Goal: Navigation & Orientation: Find specific page/section

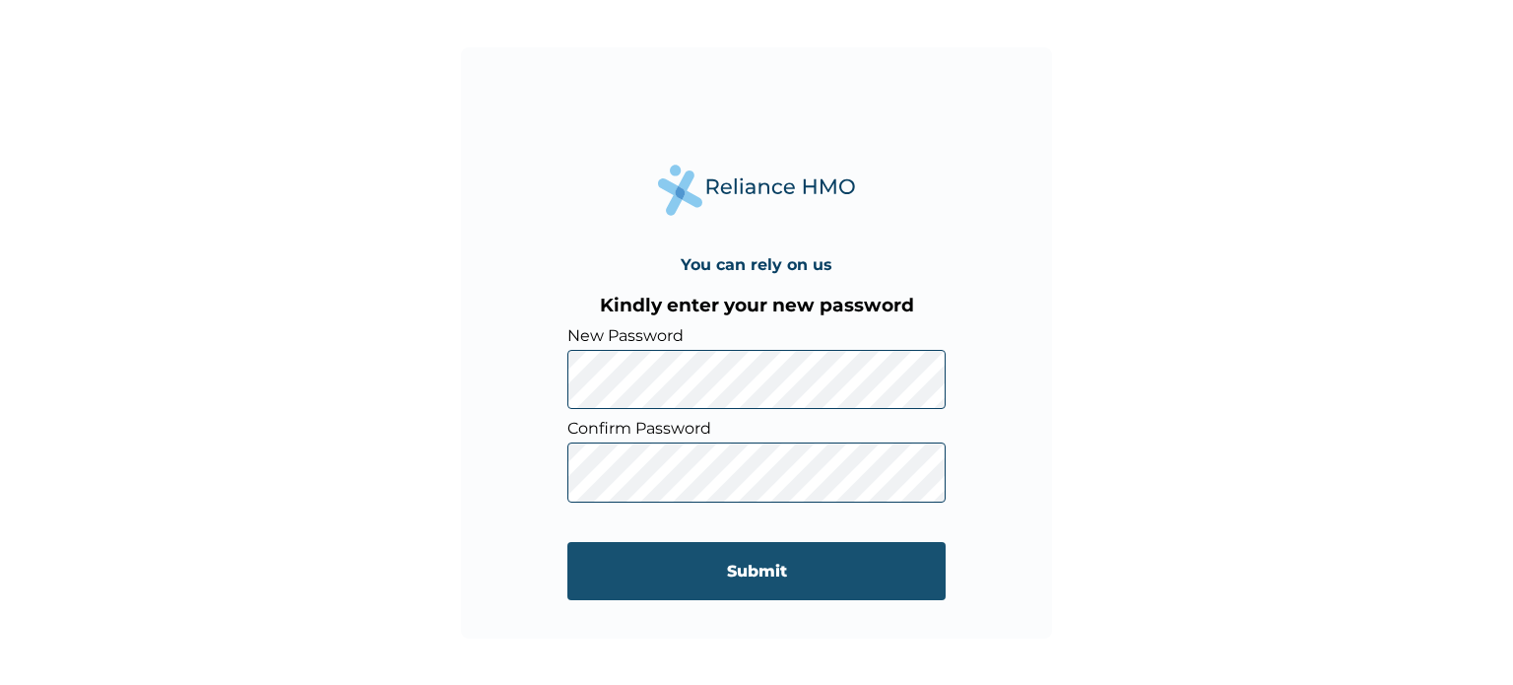
click at [767, 575] on input "Submit" at bounding box center [756, 571] width 378 height 58
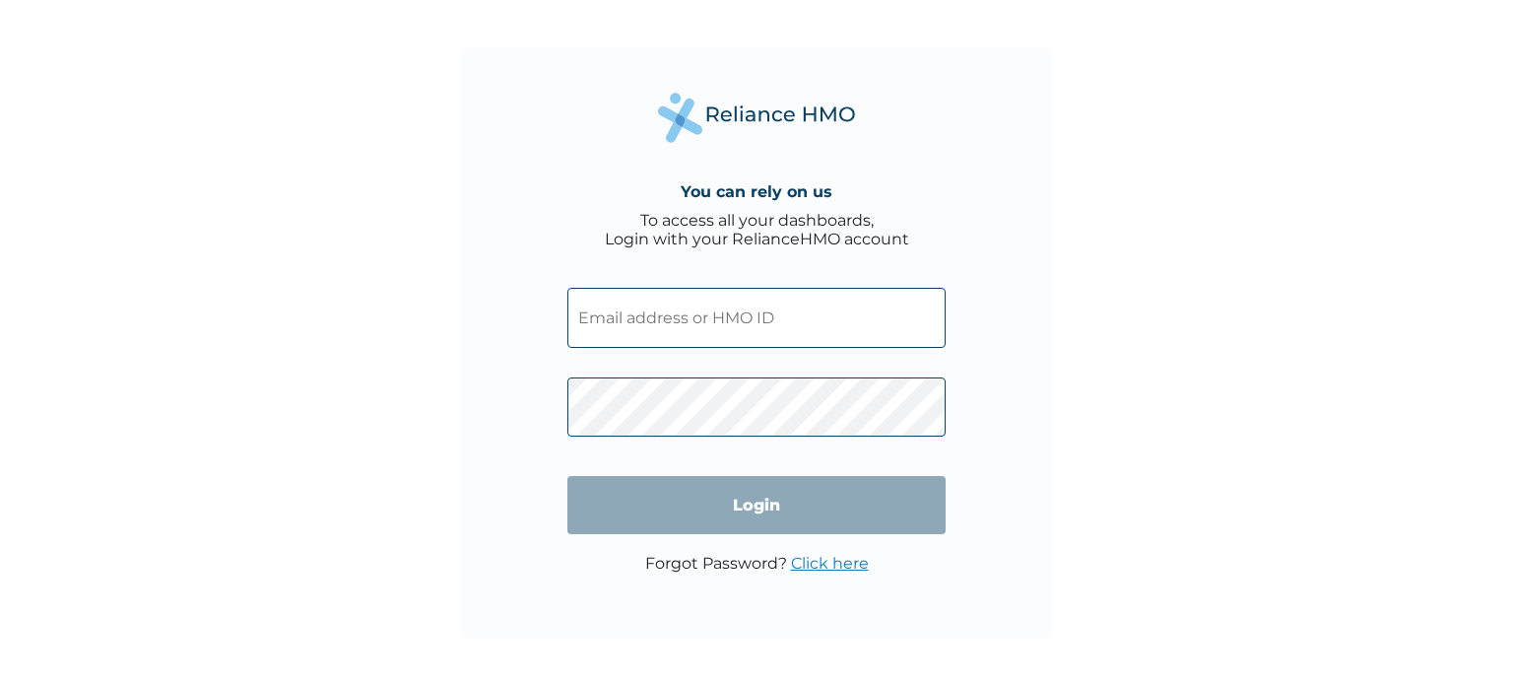
click at [673, 314] on input "text" at bounding box center [756, 318] width 378 height 60
type input "joshuauba22@gmail.com"
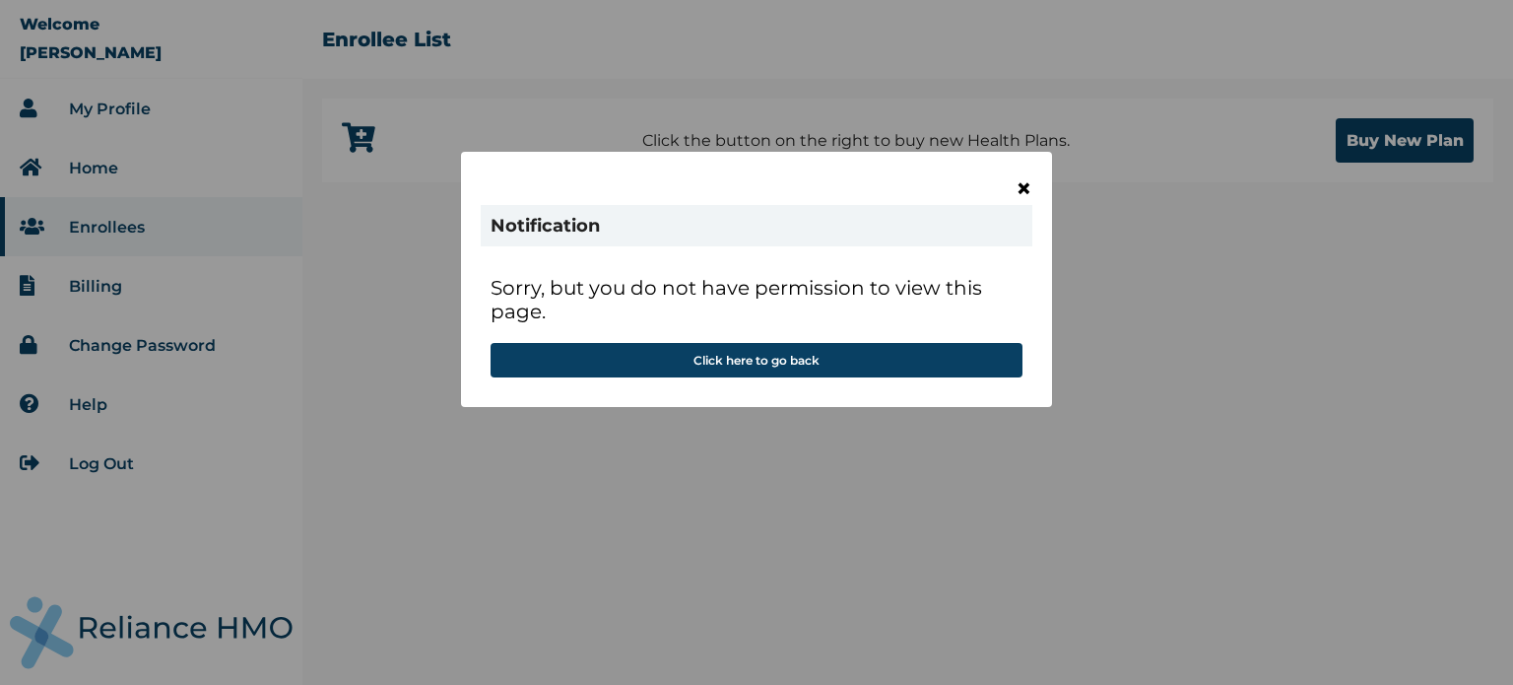
click at [1027, 188] on span "×" at bounding box center [1023, 187] width 17 height 33
click at [1018, 188] on span "×" at bounding box center [1023, 187] width 17 height 33
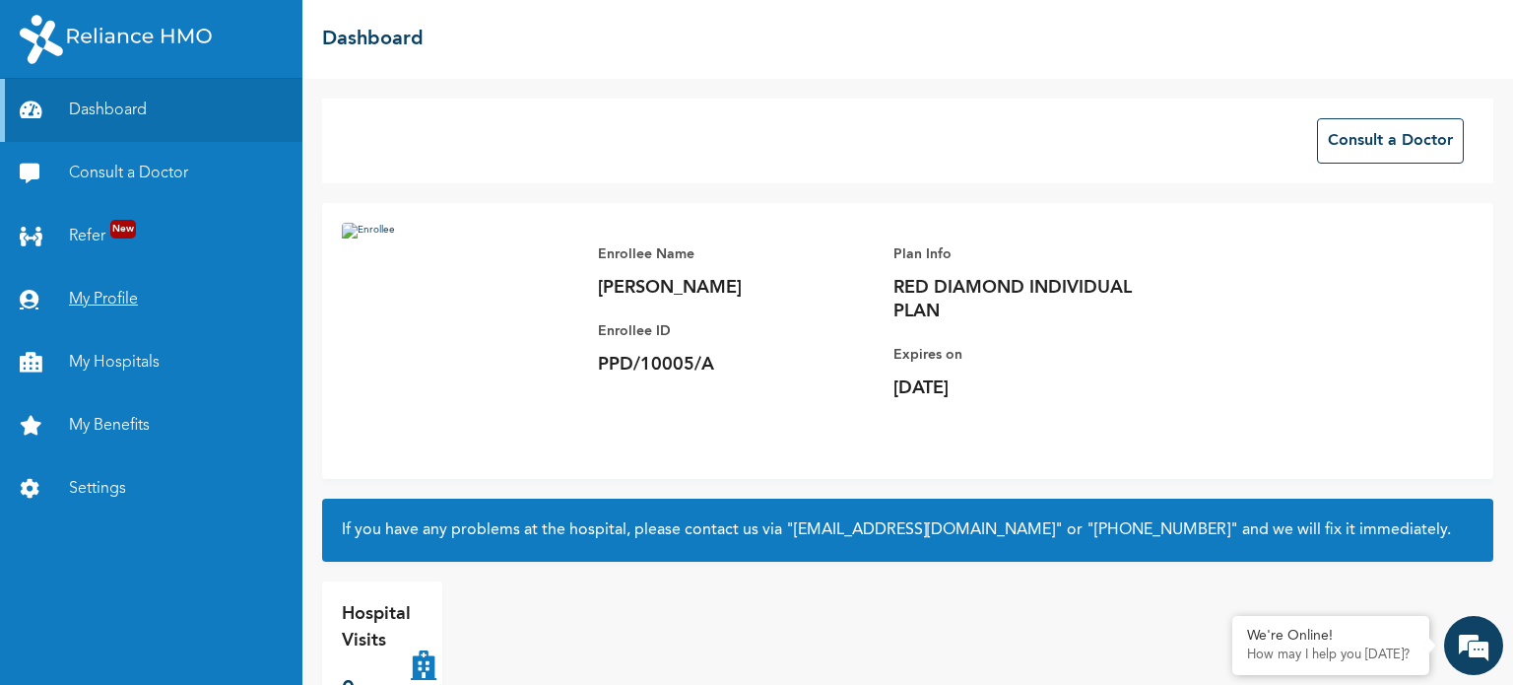
click at [126, 295] on link "My Profile" at bounding box center [151, 299] width 302 height 63
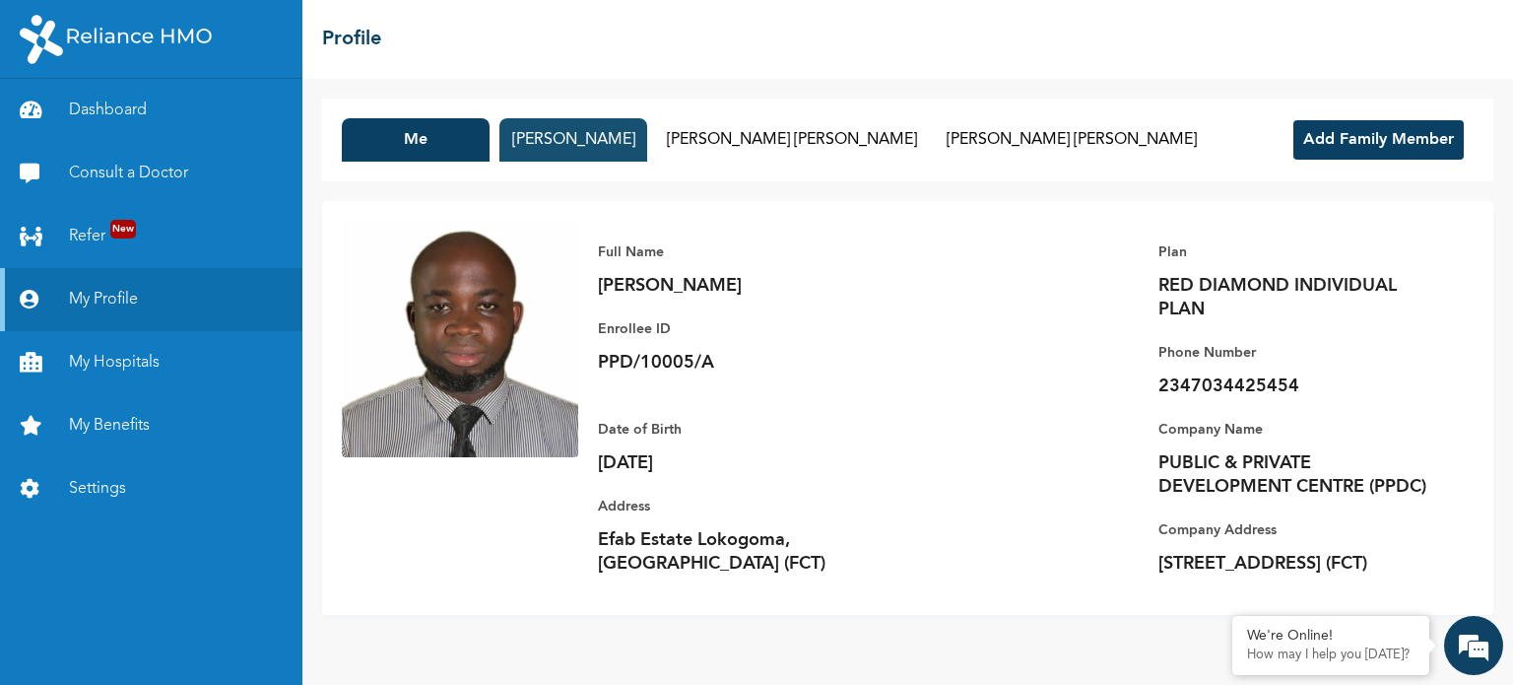
click at [579, 137] on button "[PERSON_NAME]" at bounding box center [573, 139] width 148 height 43
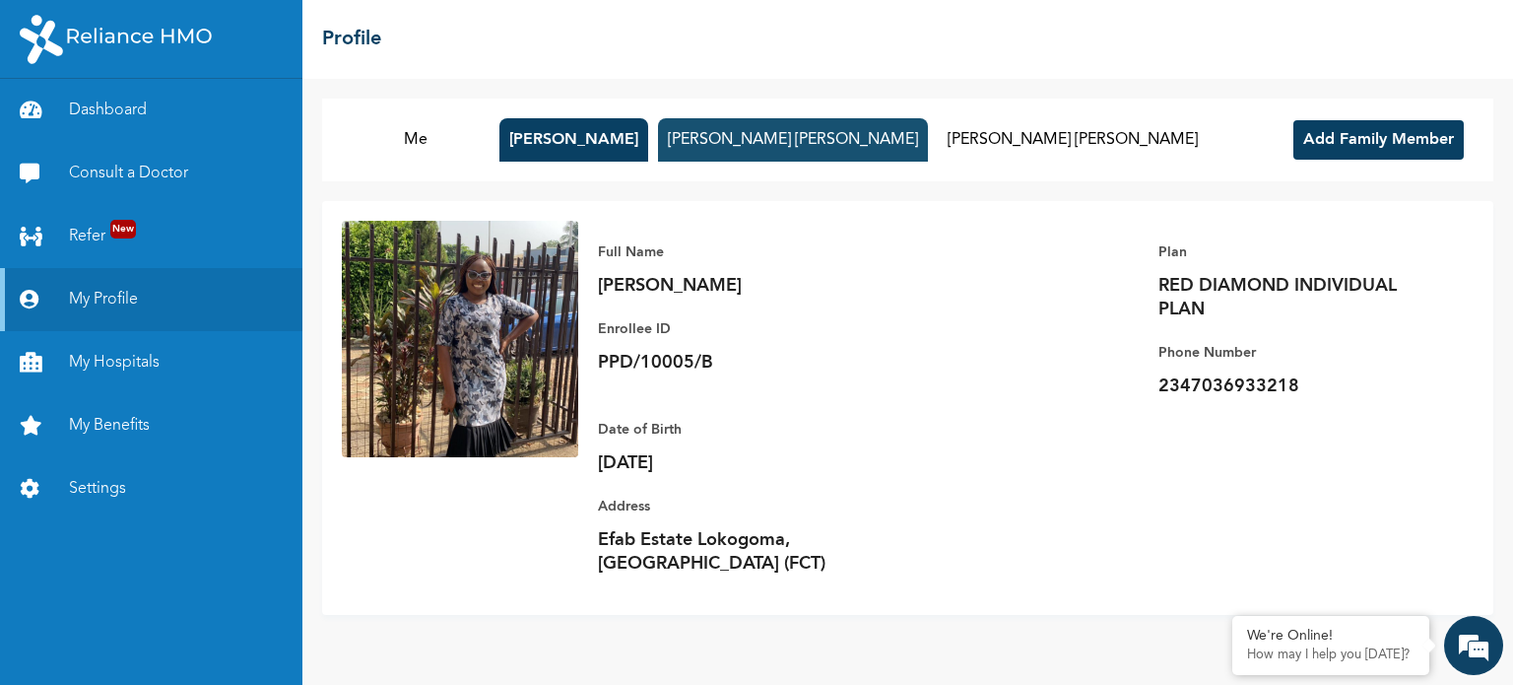
click at [749, 140] on button "[PERSON_NAME] [PERSON_NAME]" at bounding box center [793, 139] width 270 height 43
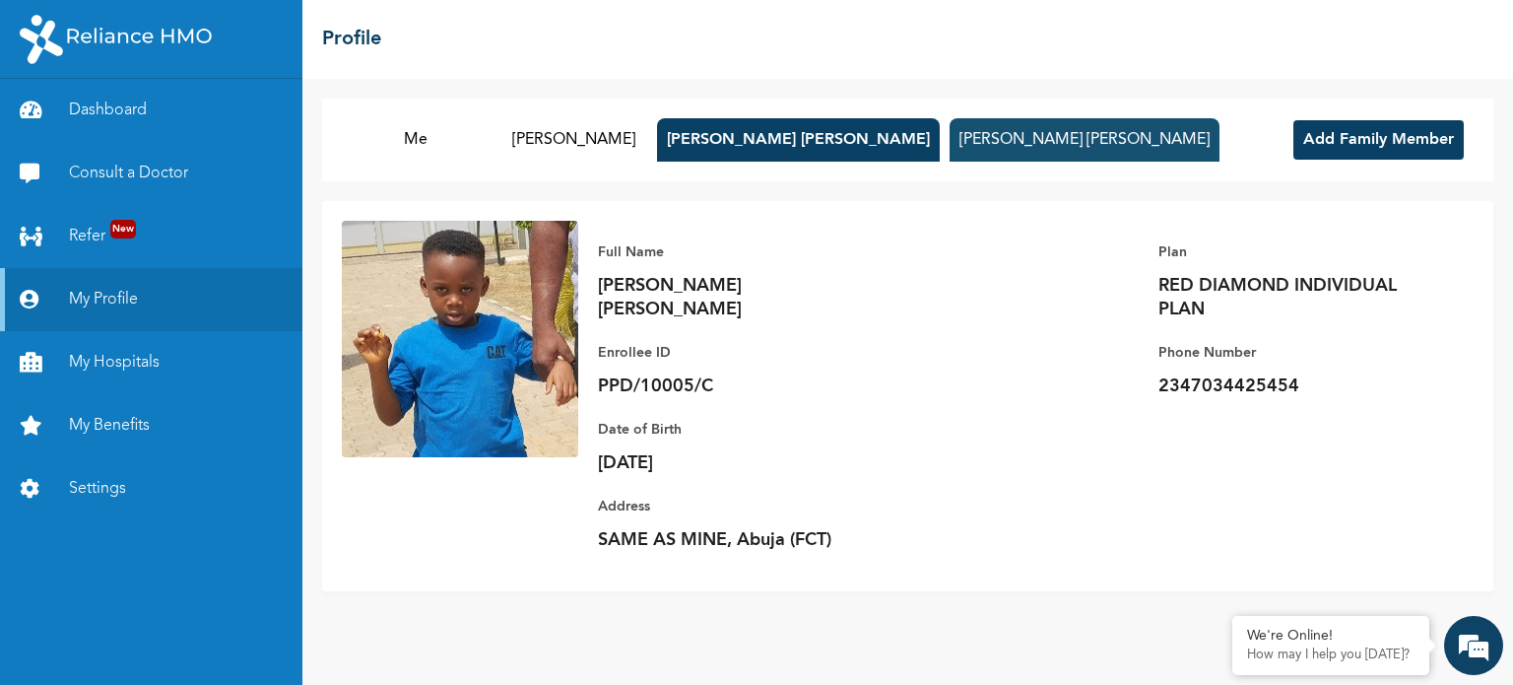
click at [950, 152] on button "[PERSON_NAME] [PERSON_NAME]" at bounding box center [1085, 139] width 270 height 43
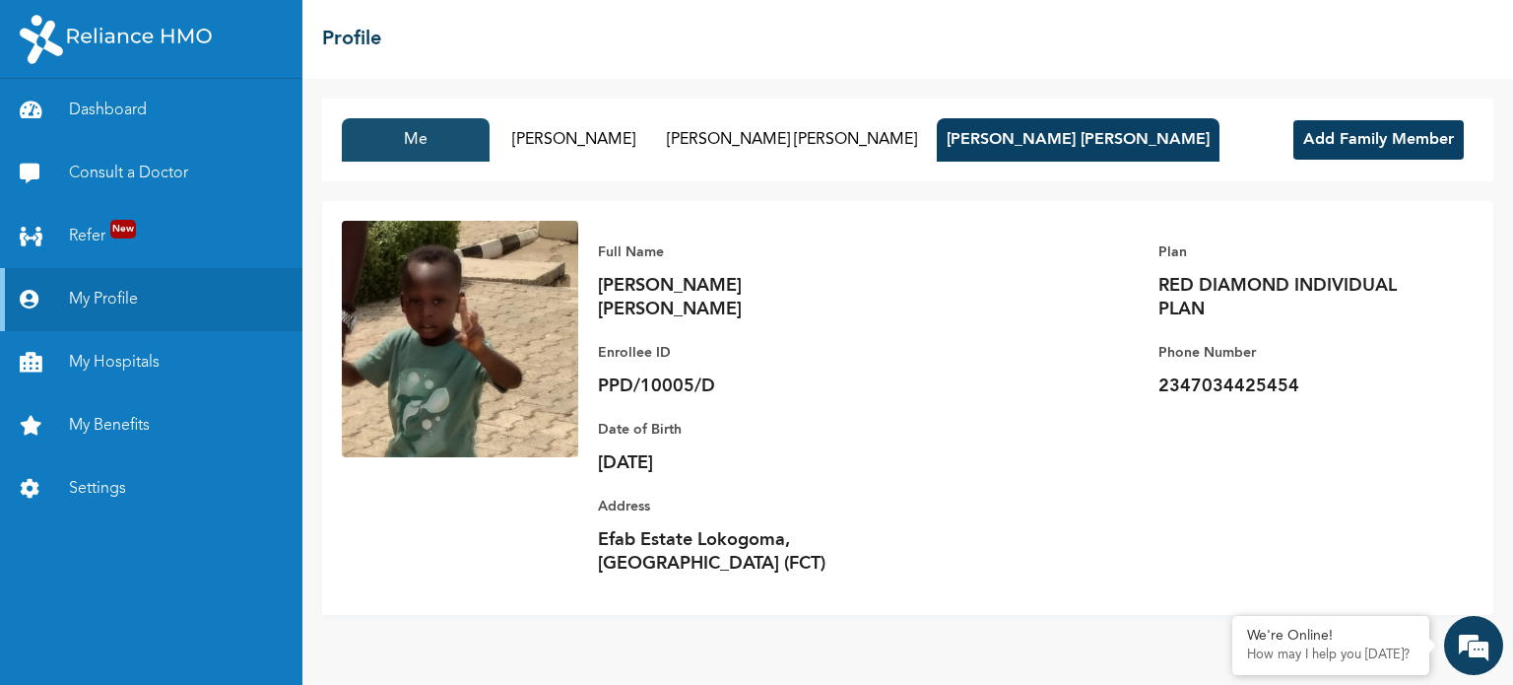
click at [421, 148] on button "Me" at bounding box center [416, 139] width 148 height 43
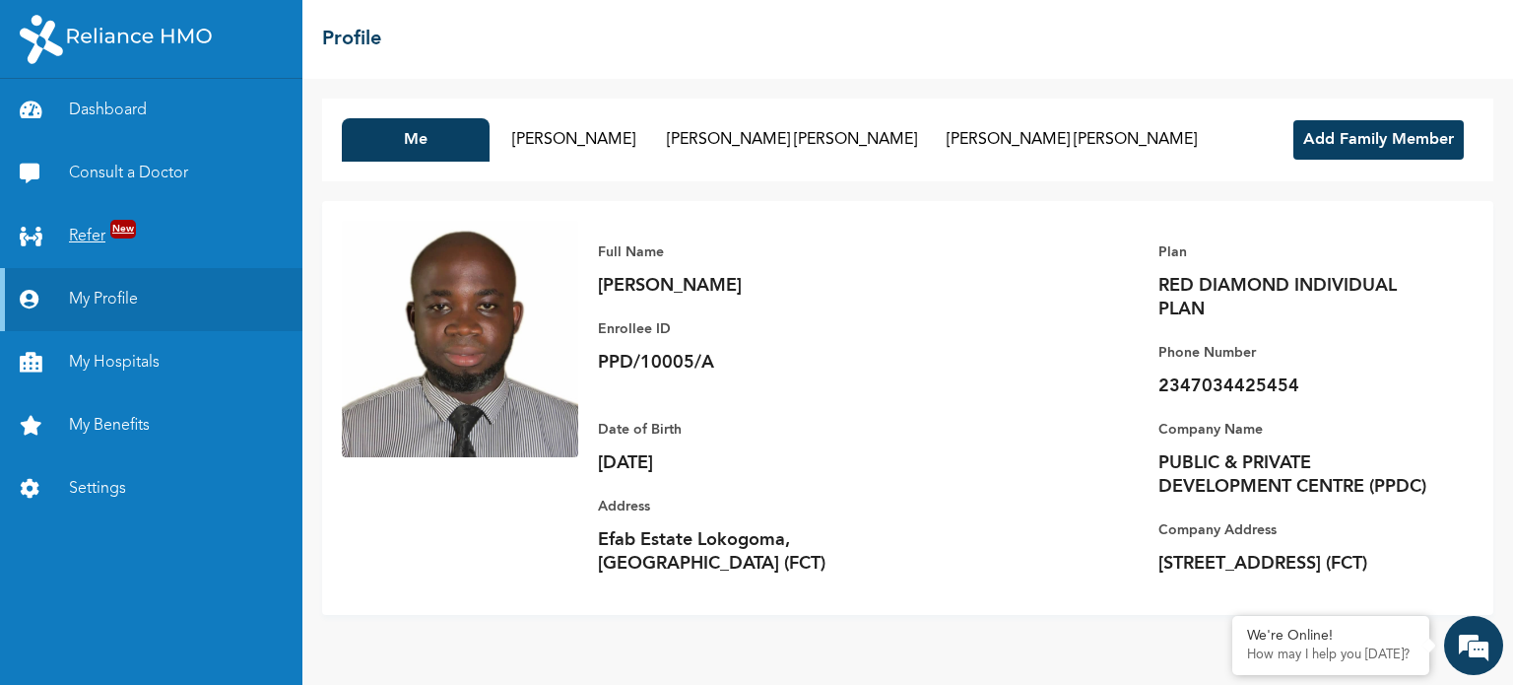
click at [100, 235] on link "Refer New" at bounding box center [151, 236] width 302 height 63
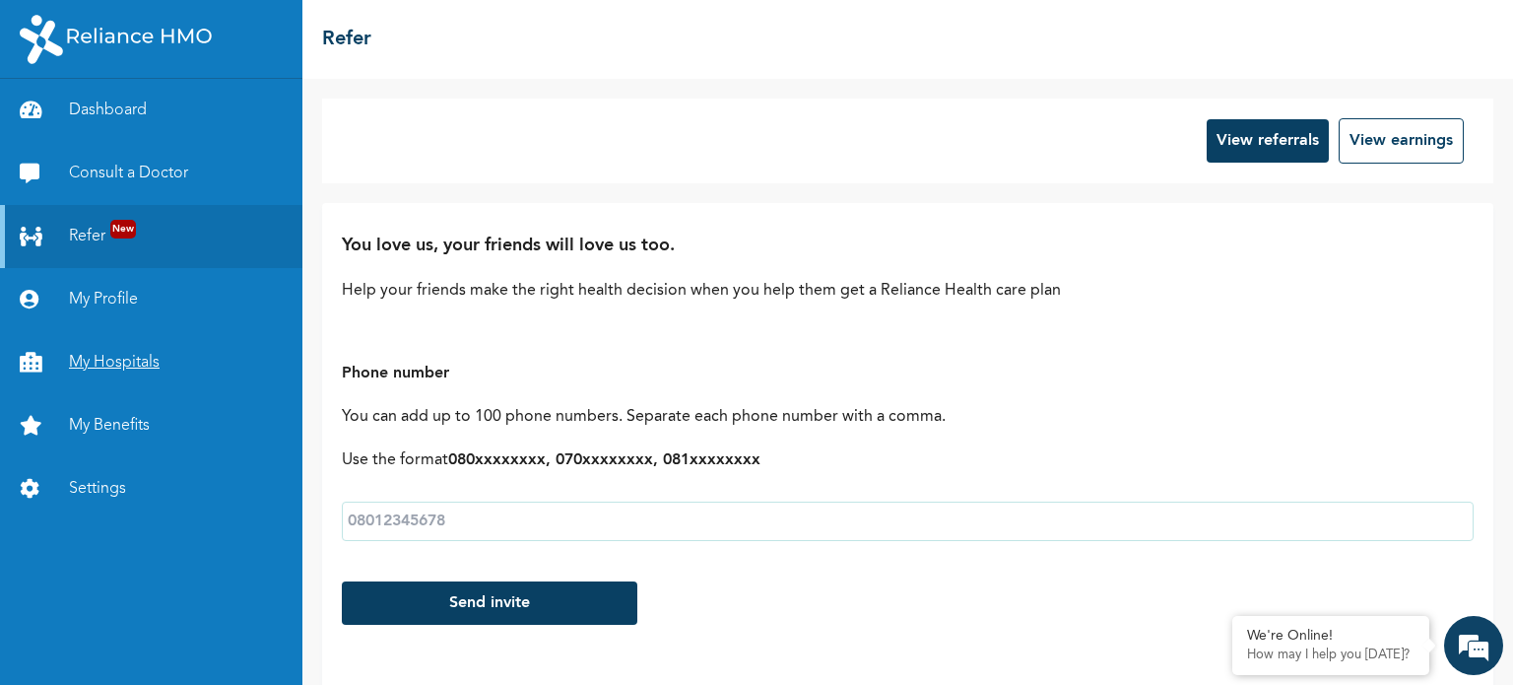
click at [110, 350] on link "My Hospitals" at bounding box center [151, 362] width 302 height 63
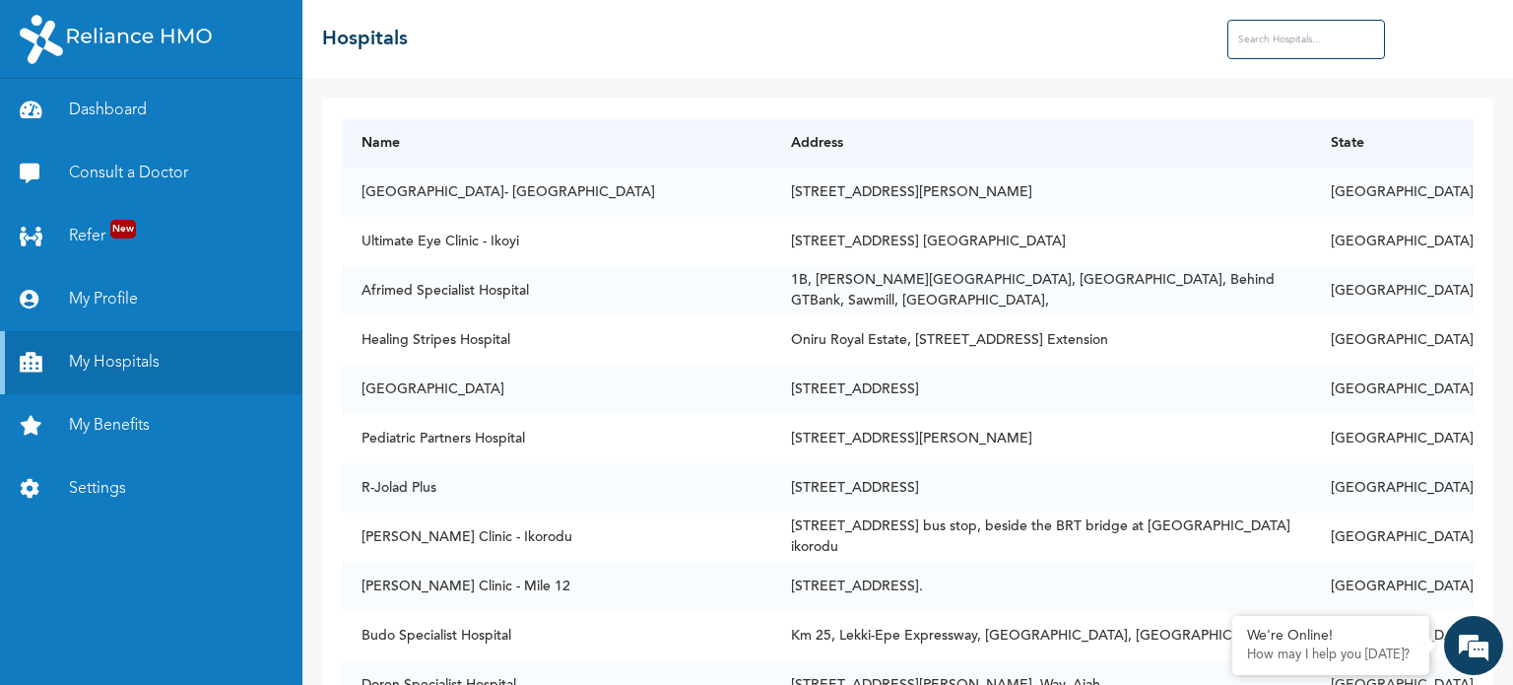
click at [1263, 53] on input "text" at bounding box center [1306, 39] width 158 height 39
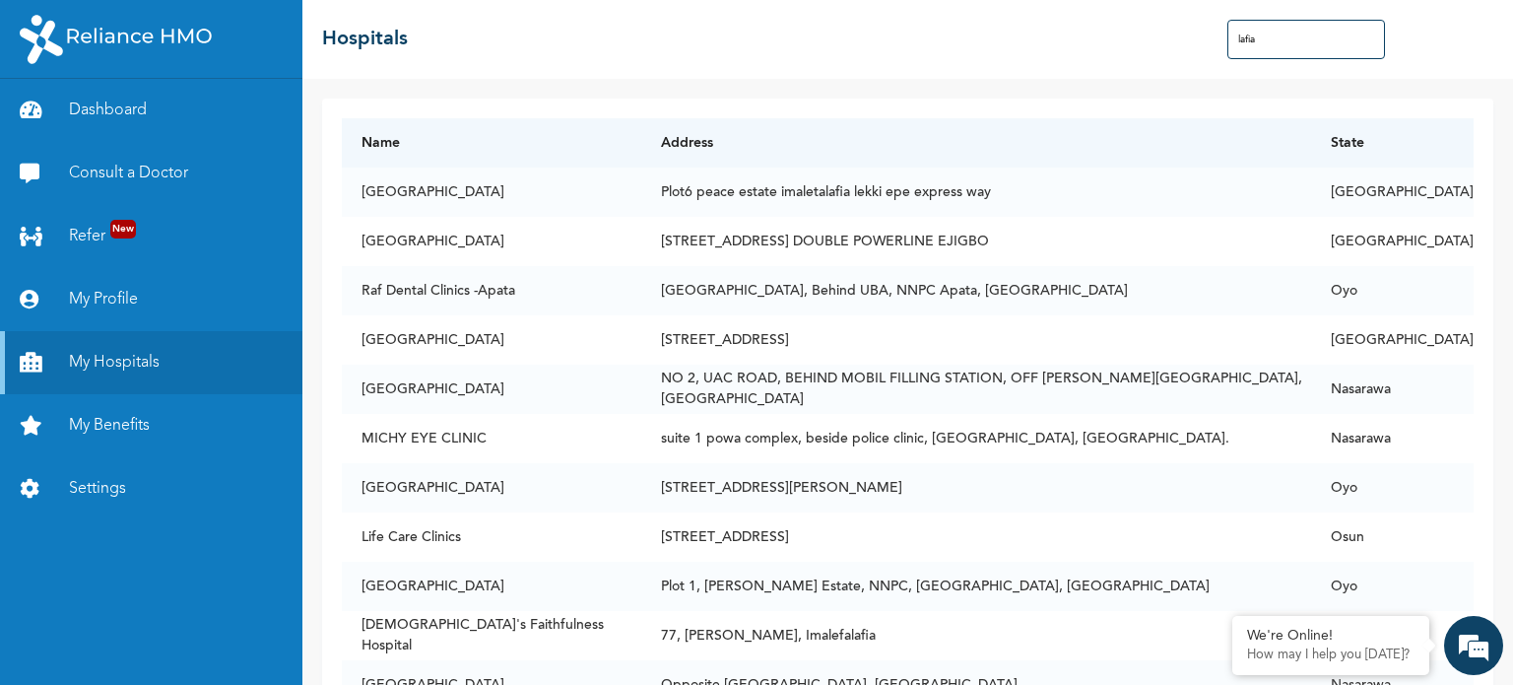
type input "lafia"
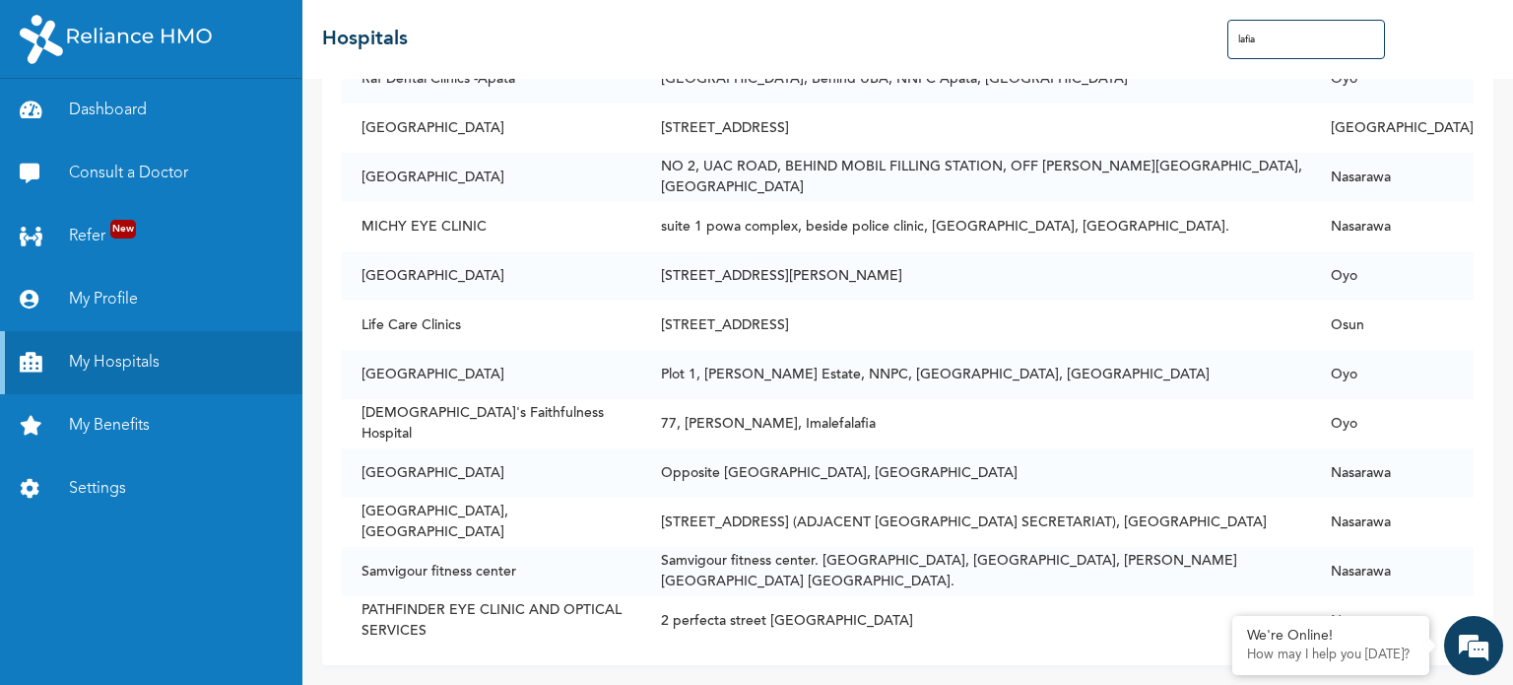
scroll to position [227, 0]
click at [101, 109] on link "Dashboard" at bounding box center [151, 110] width 302 height 63
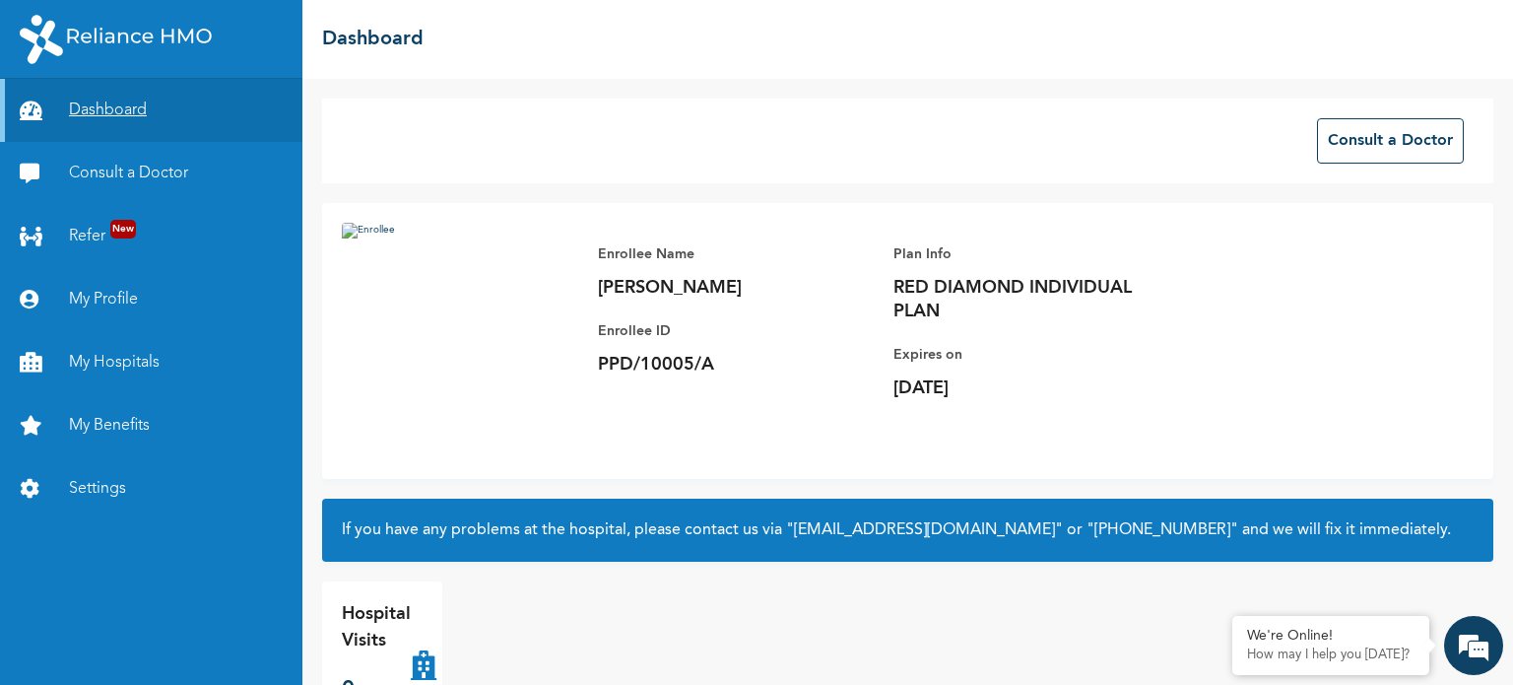
scroll to position [53, 0]
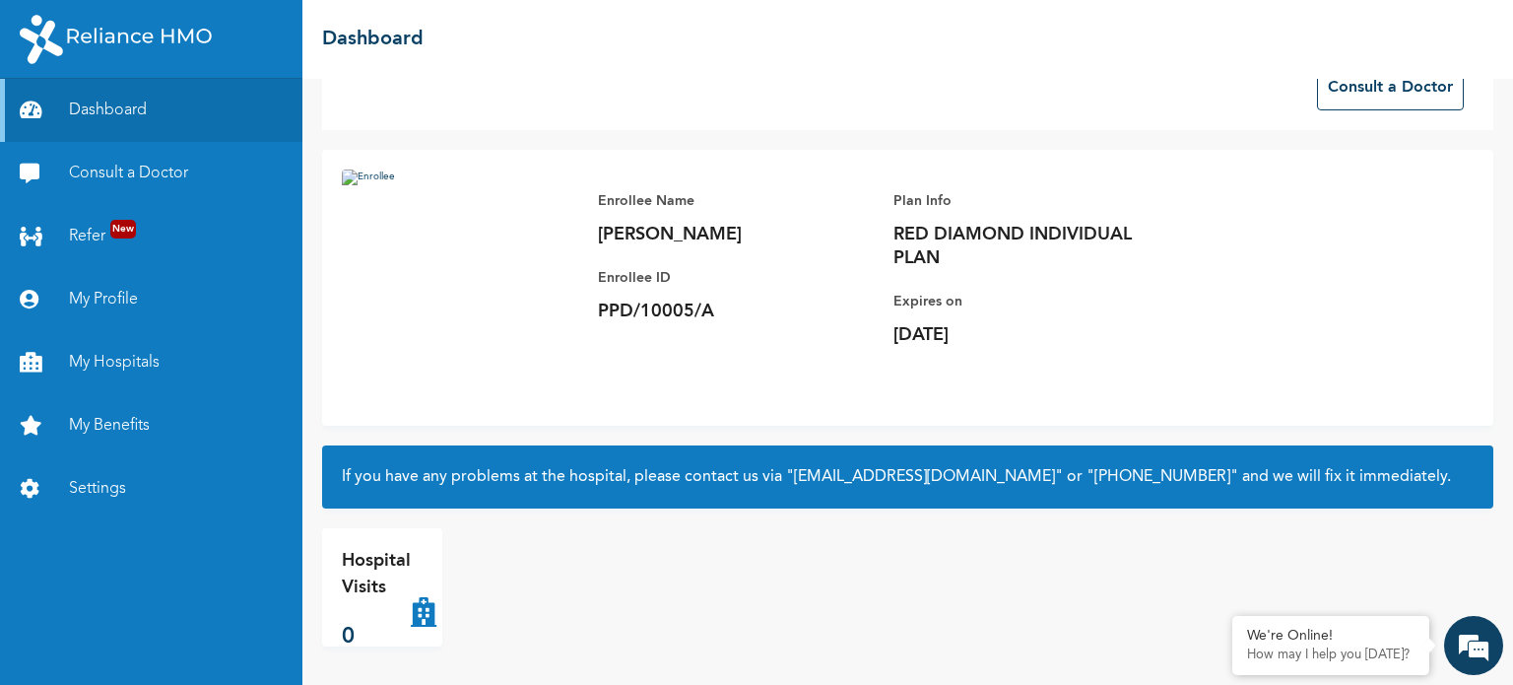
click at [382, 582] on p "Hospital Visits" at bounding box center [376, 574] width 69 height 53
click at [415, 611] on icon at bounding box center [424, 587] width 26 height 79
click at [146, 422] on link "My Benefits" at bounding box center [151, 425] width 302 height 63
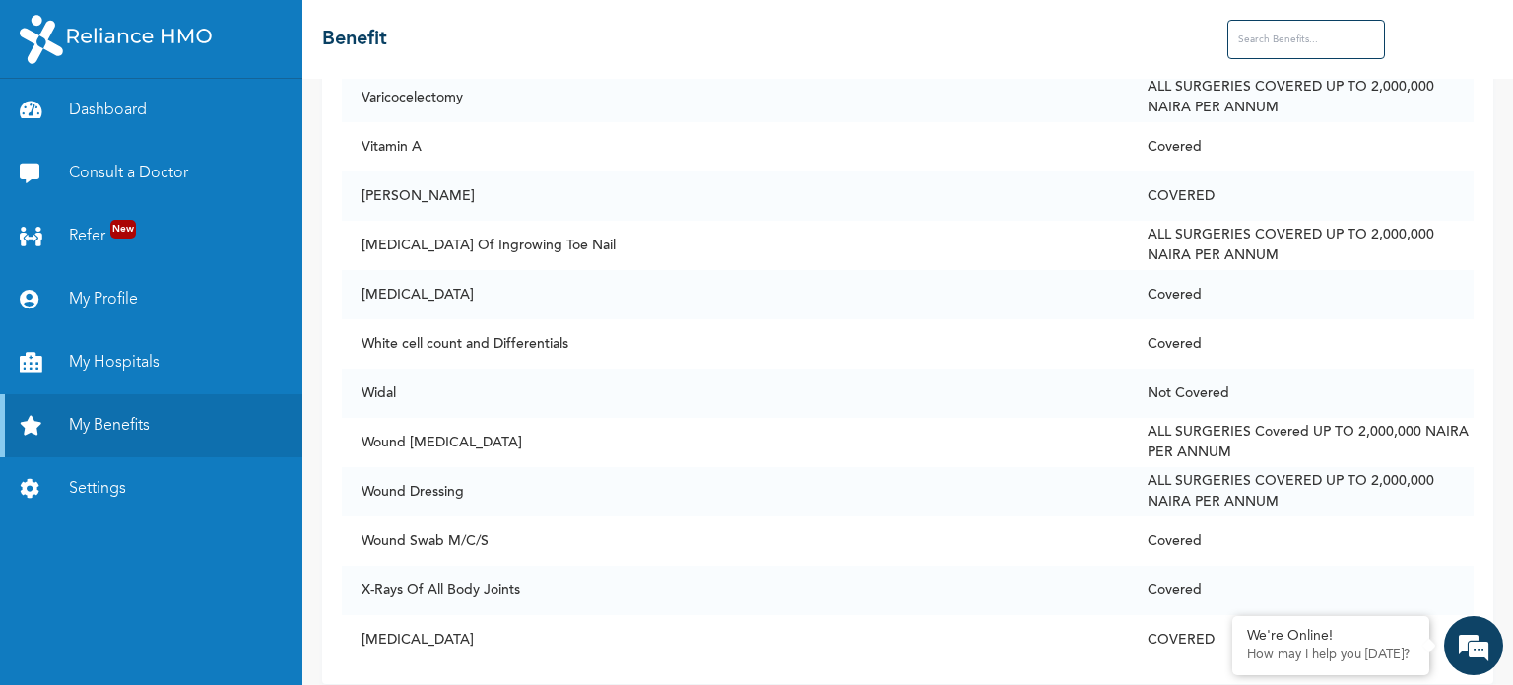
scroll to position [15202, 0]
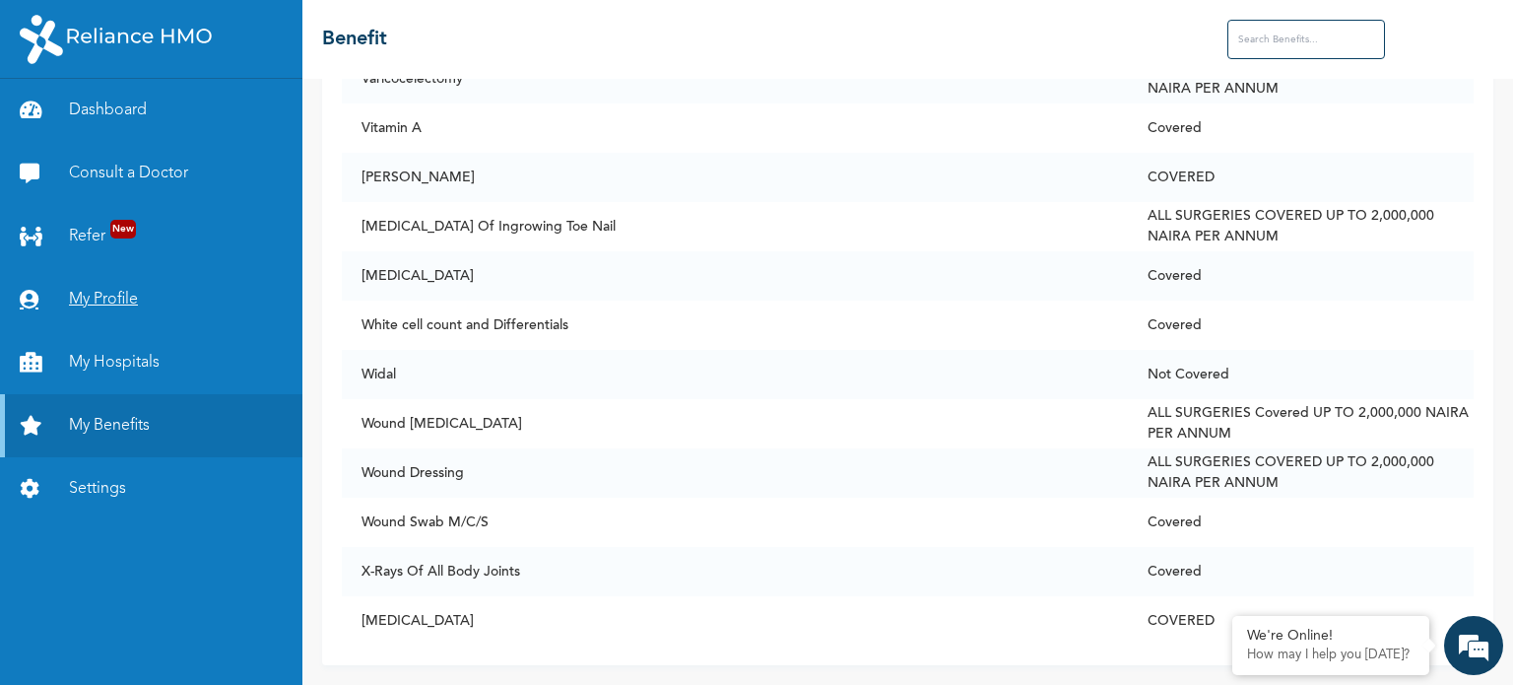
click at [126, 309] on link "My Profile" at bounding box center [151, 299] width 302 height 63
